Goal: Book appointment/travel/reservation

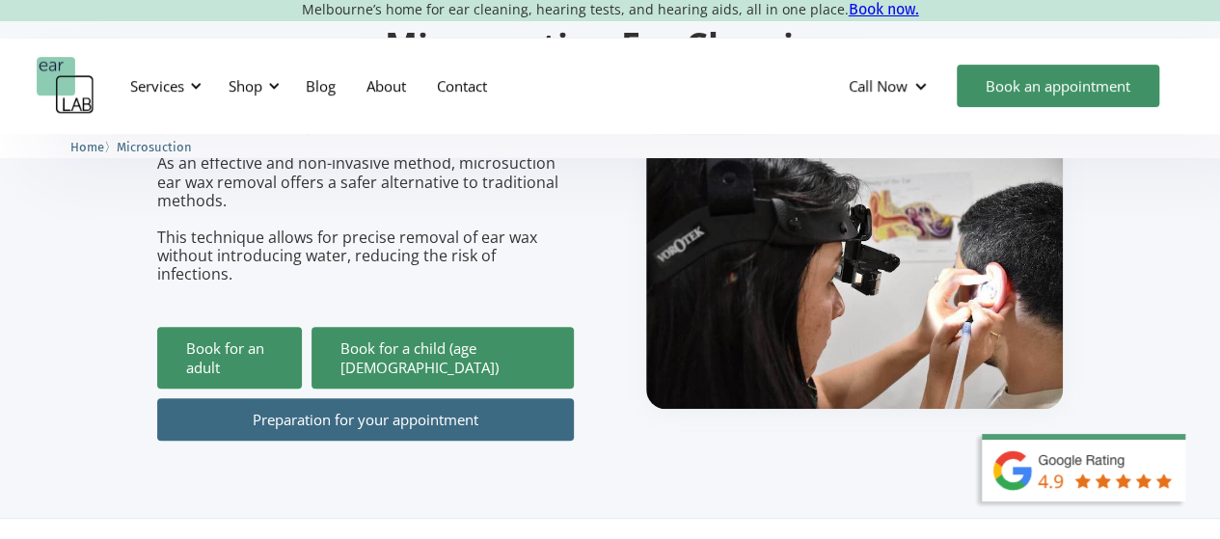
scroll to position [289, 0]
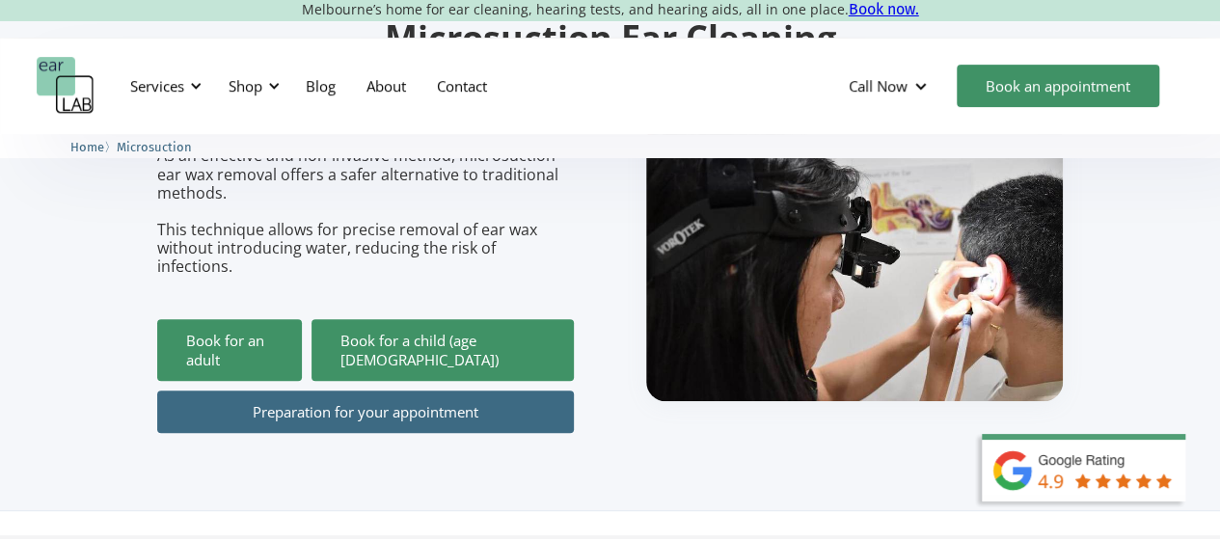
click at [405, 391] on link "Preparation for your appointment" at bounding box center [365, 412] width 417 height 42
click at [172, 85] on div "Services" at bounding box center [157, 85] width 54 height 19
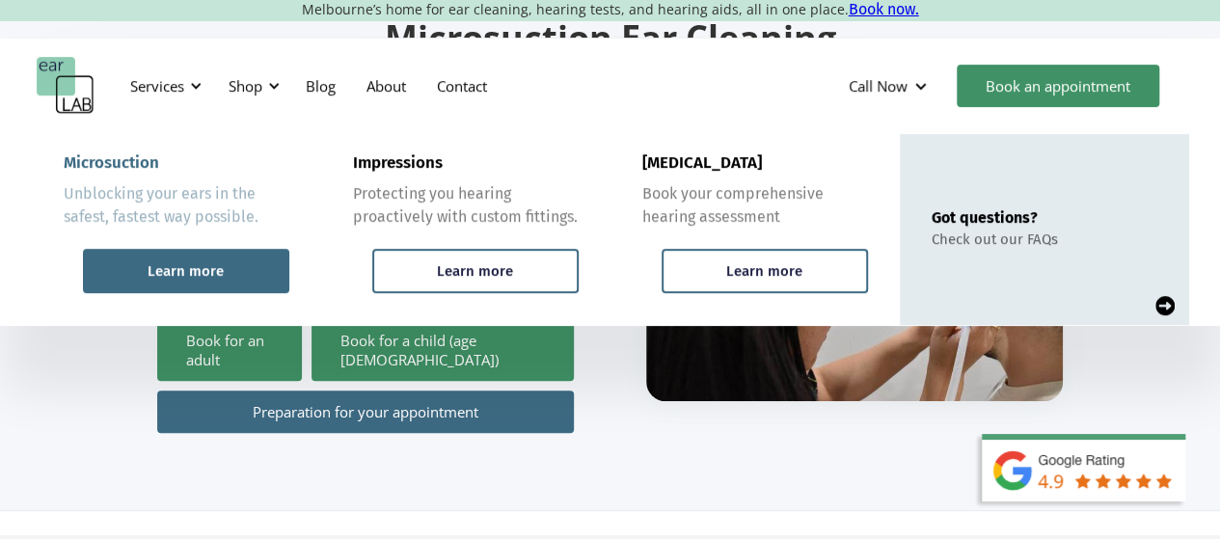
click at [176, 265] on div "Learn more" at bounding box center [186, 270] width 76 height 17
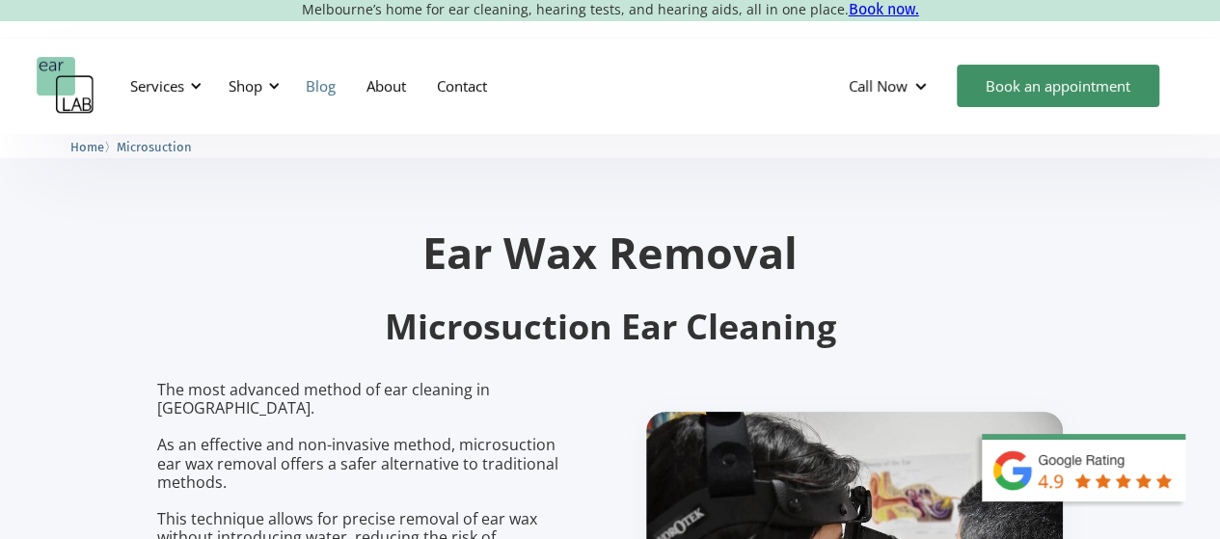
click at [330, 88] on link "Blog" at bounding box center [320, 86] width 61 height 56
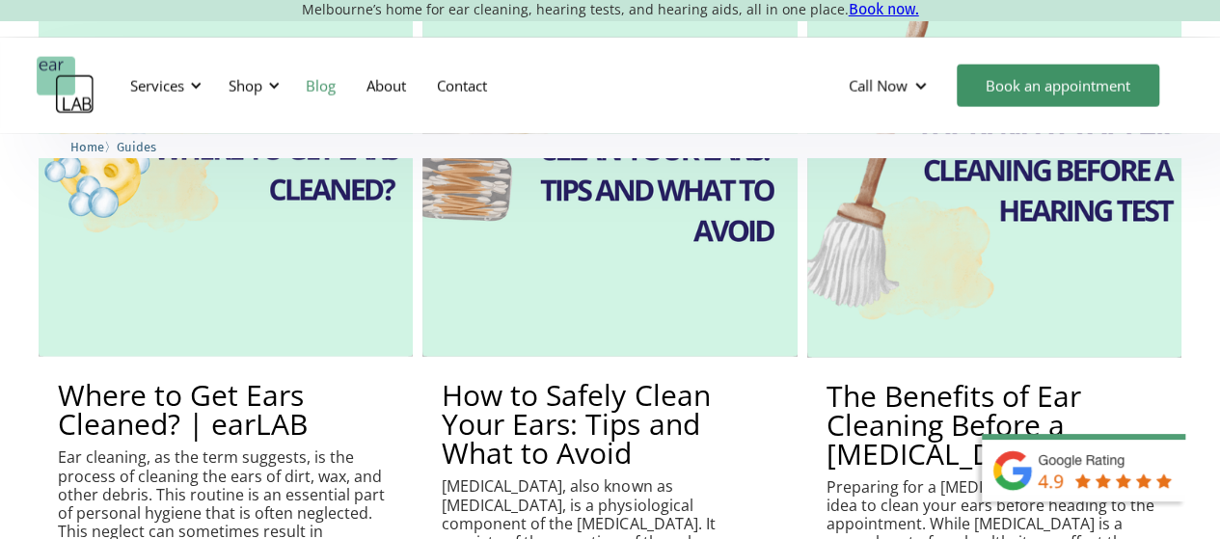
scroll to position [2123, 0]
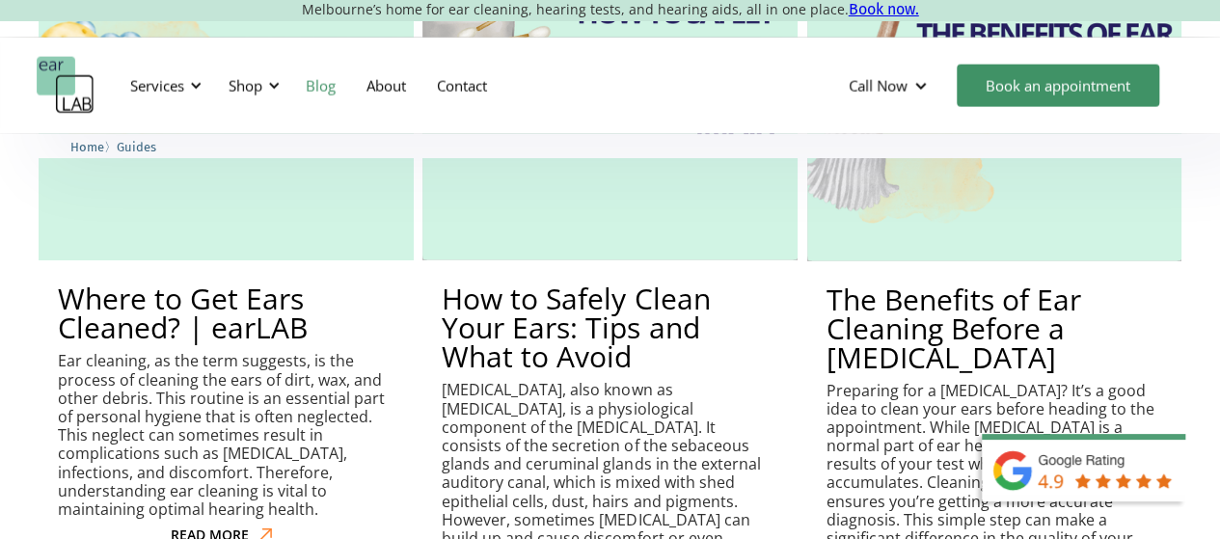
click at [193, 528] on div "READ MORE" at bounding box center [210, 536] width 78 height 16
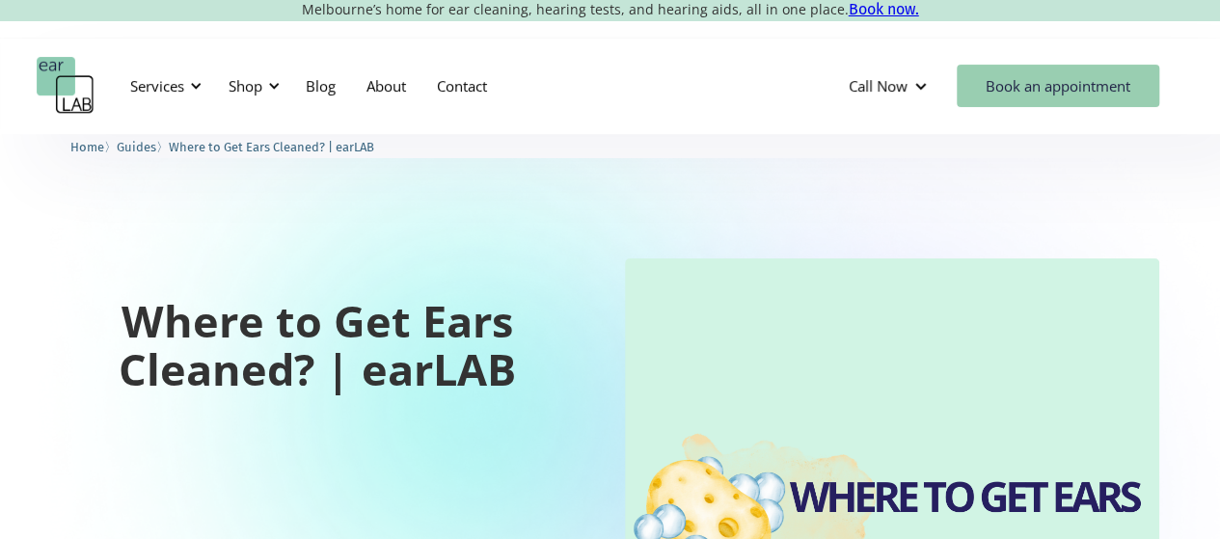
click at [1036, 91] on link "Book an appointment" at bounding box center [1058, 86] width 203 height 42
